Goal: Information Seeking & Learning: Find specific fact

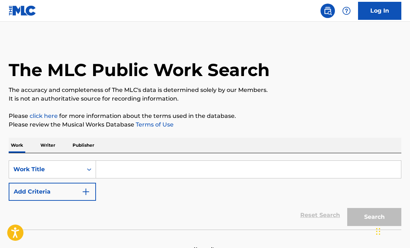
click at [125, 171] on input "Search Form" at bounding box center [248, 169] width 305 height 17
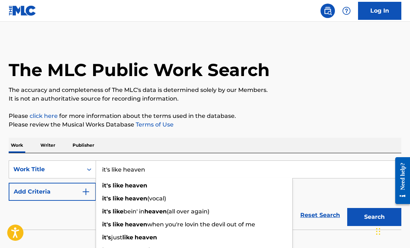
type input "it's like heaven"
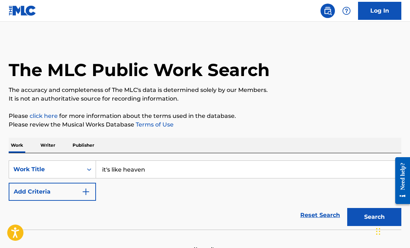
click at [81, 190] on img "Search Form" at bounding box center [85, 191] width 9 height 9
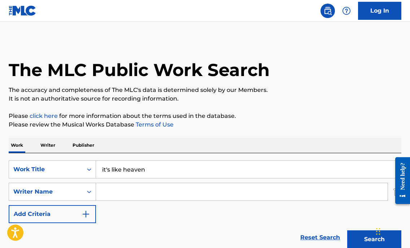
click at [116, 190] on input "Search Form" at bounding box center [241, 191] width 291 height 17
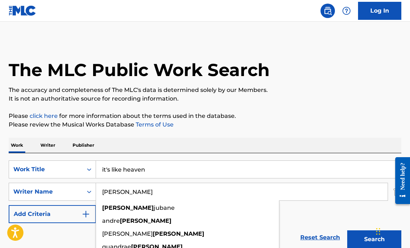
type input "[PERSON_NAME]"
click at [347, 230] on button "Search" at bounding box center [374, 239] width 54 height 18
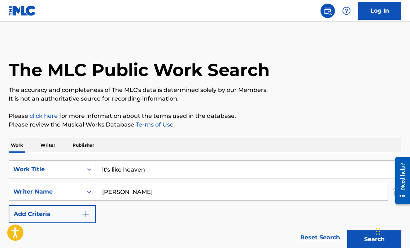
drag, startPoint x: 358, startPoint y: 238, endPoint x: 350, endPoint y: 232, distance: 10.4
click at [358, 238] on button "Search" at bounding box center [374, 239] width 54 height 18
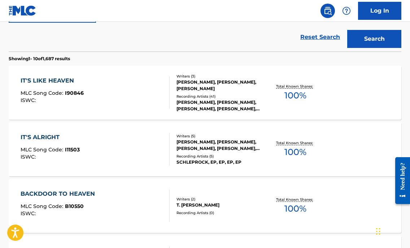
scroll to position [207, 0]
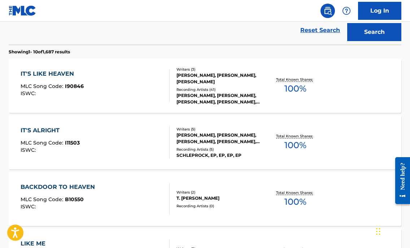
click at [108, 89] on div "IT'S LIKE HEAVEN MLC Song Code : I90846 ISWC :" at bounding box center [95, 86] width 149 height 32
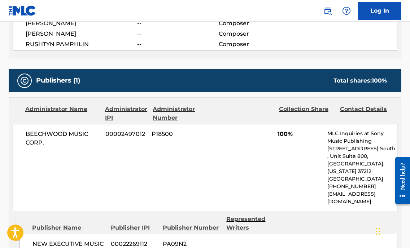
scroll to position [282, 0]
